Goal: Information Seeking & Learning: Learn about a topic

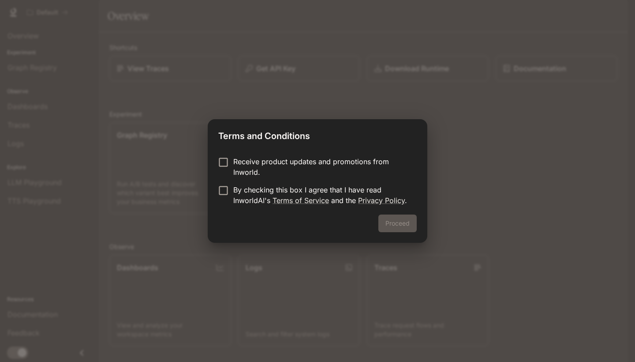
click at [266, 172] on p "Receive product updates and promotions from Inworld." at bounding box center [321, 166] width 176 height 21
click at [247, 195] on p "By checking this box I agree that I have read InworldAI's Terms of Service and …" at bounding box center [321, 194] width 176 height 21
click at [405, 236] on div "Proceed" at bounding box center [318, 228] width 220 height 28
click at [405, 228] on button "Proceed" at bounding box center [398, 223] width 38 height 18
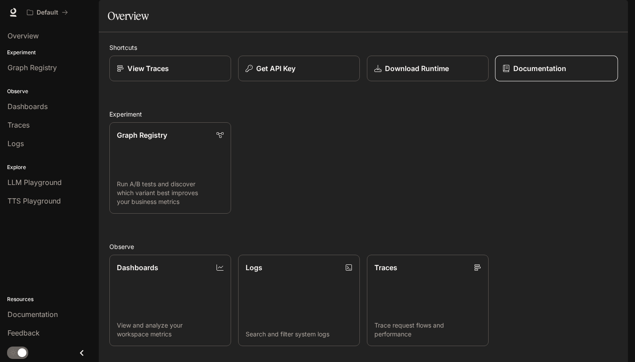
click at [544, 74] on p "Documentation" at bounding box center [540, 68] width 53 height 11
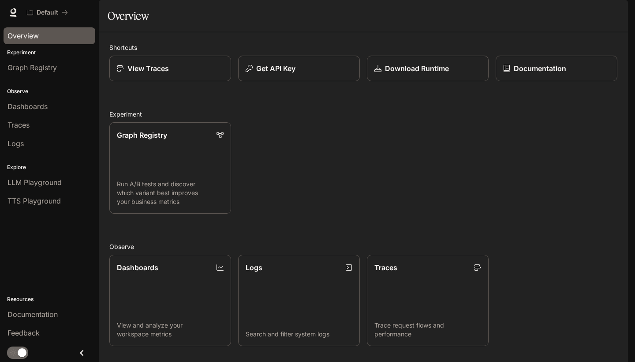
click at [20, 34] on span "Overview" at bounding box center [22, 35] width 31 height 11
click at [544, 82] on link "Documentation" at bounding box center [556, 69] width 123 height 26
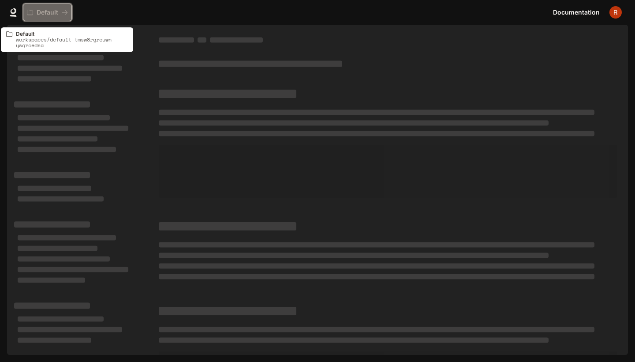
click at [45, 11] on p "Default" at bounding box center [48, 12] width 22 height 7
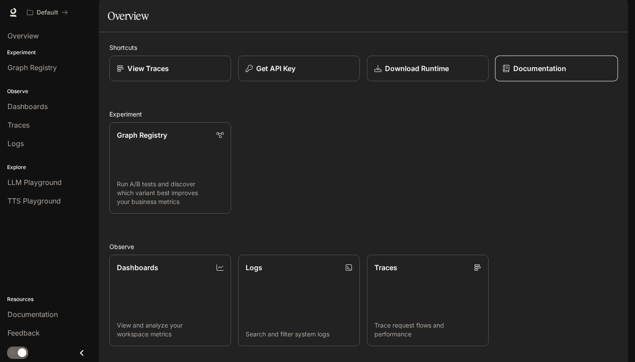
click at [532, 74] on p "Documentation" at bounding box center [540, 68] width 53 height 11
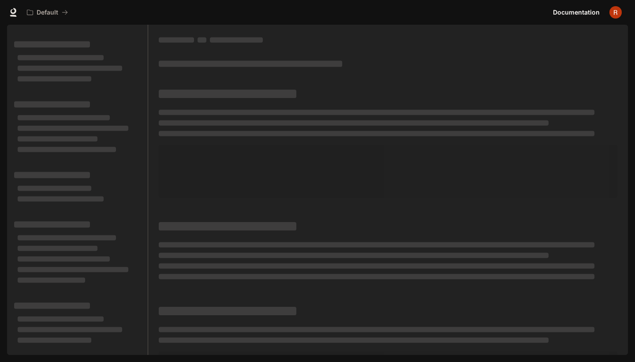
drag, startPoint x: 586, startPoint y: 0, endPoint x: 476, endPoint y: 196, distance: 224.0
click at [476, 196] on span at bounding box center [388, 171] width 459 height 53
click at [583, 15] on span "Documentation" at bounding box center [576, 12] width 47 height 11
